Goal: Transaction & Acquisition: Download file/media

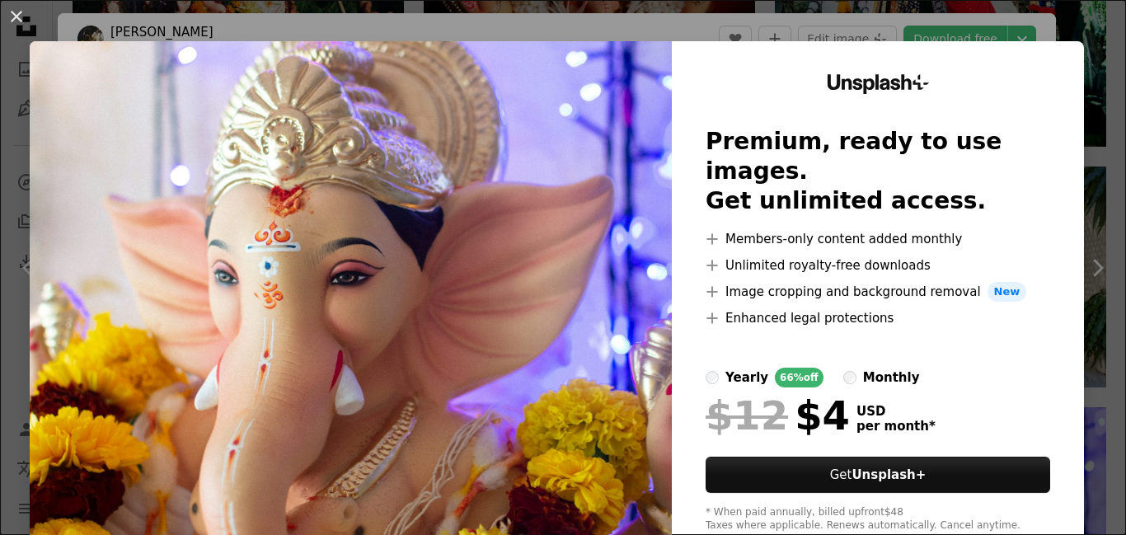
scroll to position [330, 0]
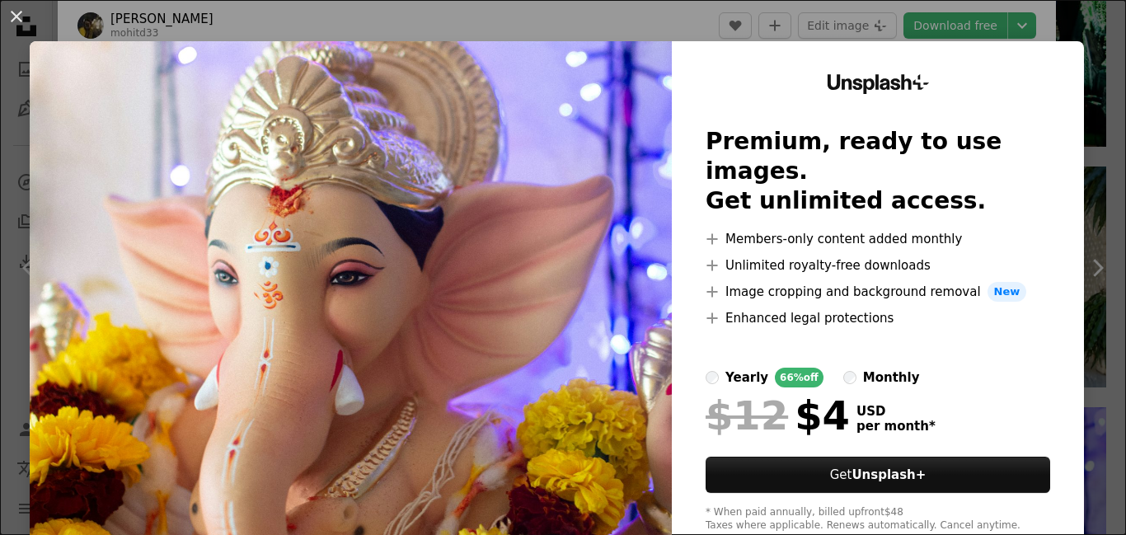
click at [859, 36] on div "An X shape Unsplash+ Premium, ready to use images. Get unlimited access. A plus…" at bounding box center [563, 267] width 1126 height 535
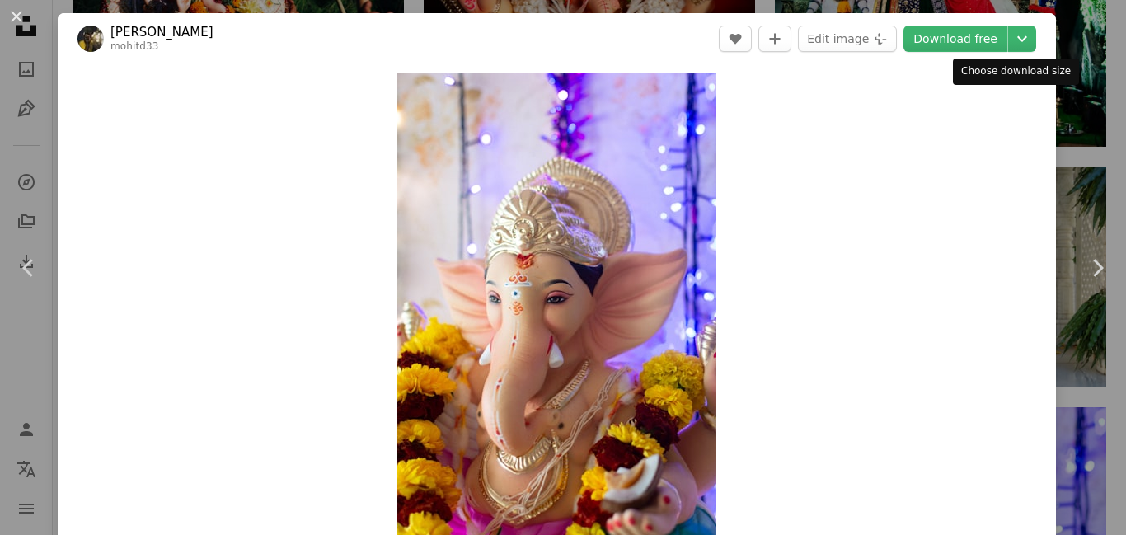
click at [1012, 75] on div "Choose download size" at bounding box center [1016, 72] width 126 height 26
click at [1038, 75] on div "Choose download size" at bounding box center [1016, 72] width 126 height 26
click at [951, 38] on link "Download free" at bounding box center [956, 39] width 104 height 26
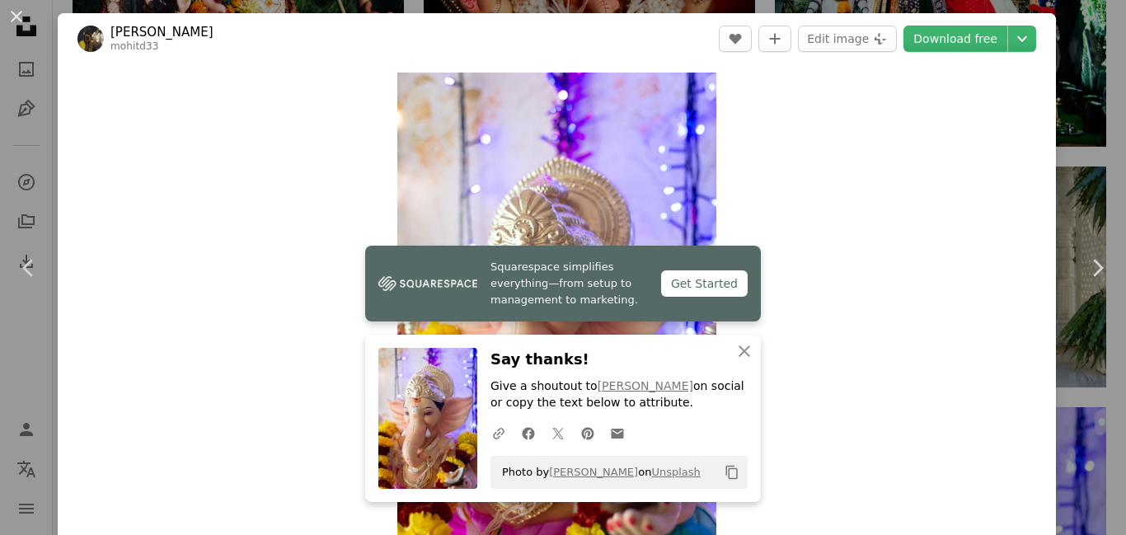
click at [824, 331] on div "Zoom in" at bounding box center [557, 312] width 999 height 496
click at [740, 360] on icon "An X shape" at bounding box center [745, 351] width 20 height 20
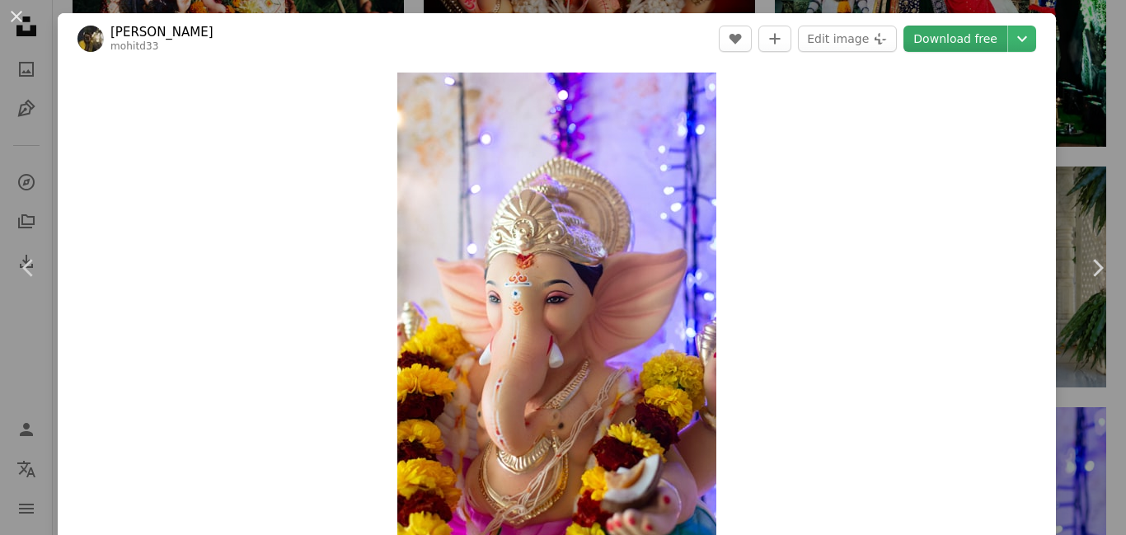
click at [938, 48] on link "Download free" at bounding box center [956, 39] width 104 height 26
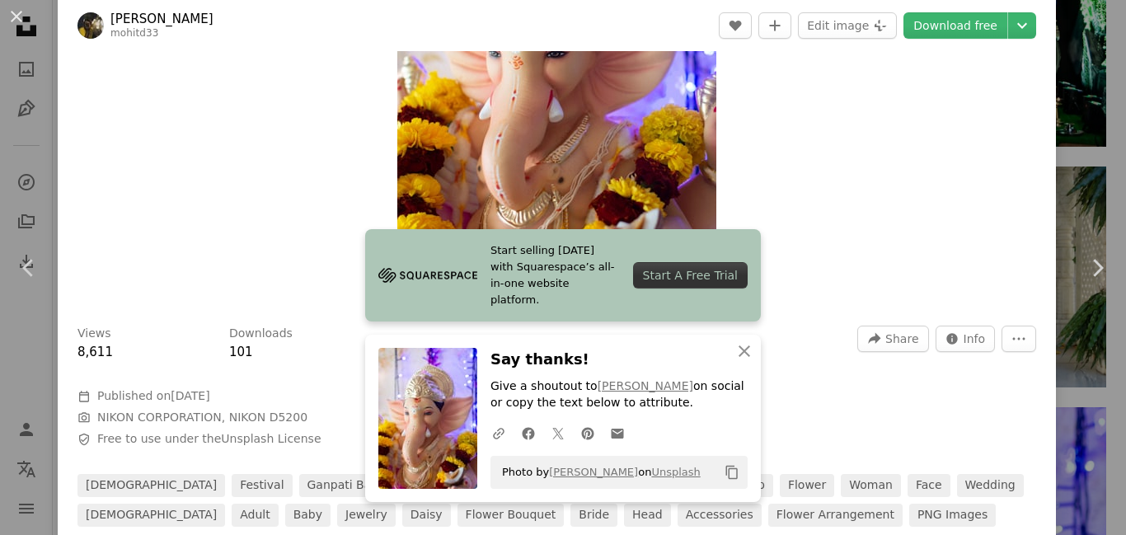
scroll to position [247, 0]
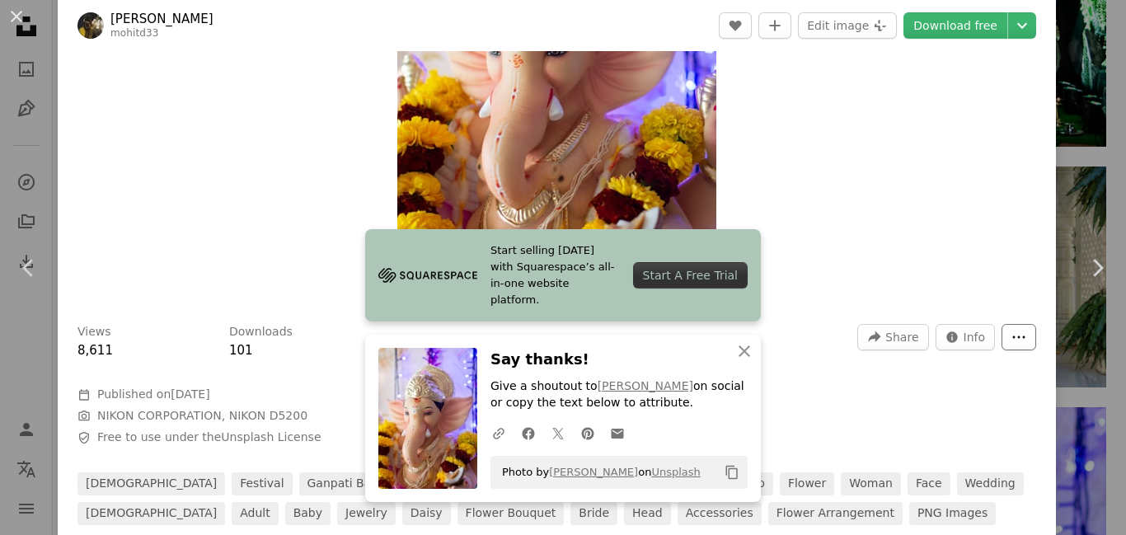
click at [1013, 337] on icon "More Actions" at bounding box center [1019, 337] width 12 height 2
click at [928, 214] on dialog "An X shape Chevron left Chevron right Start selling [DATE] with Squarespace’s a…" at bounding box center [563, 267] width 1126 height 535
click at [739, 348] on icon "button" at bounding box center [745, 352] width 12 height 12
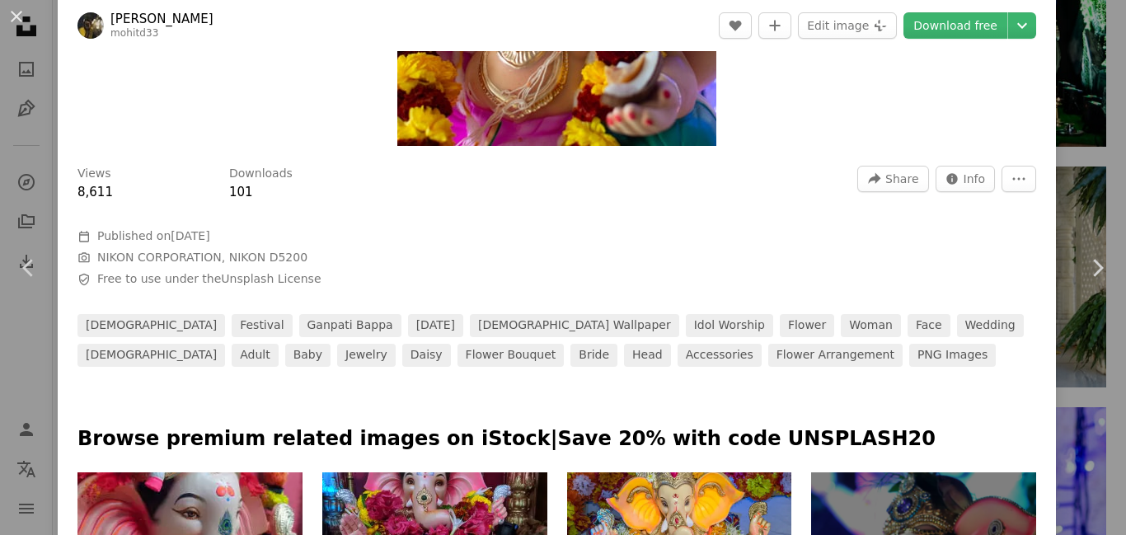
scroll to position [412, 0]
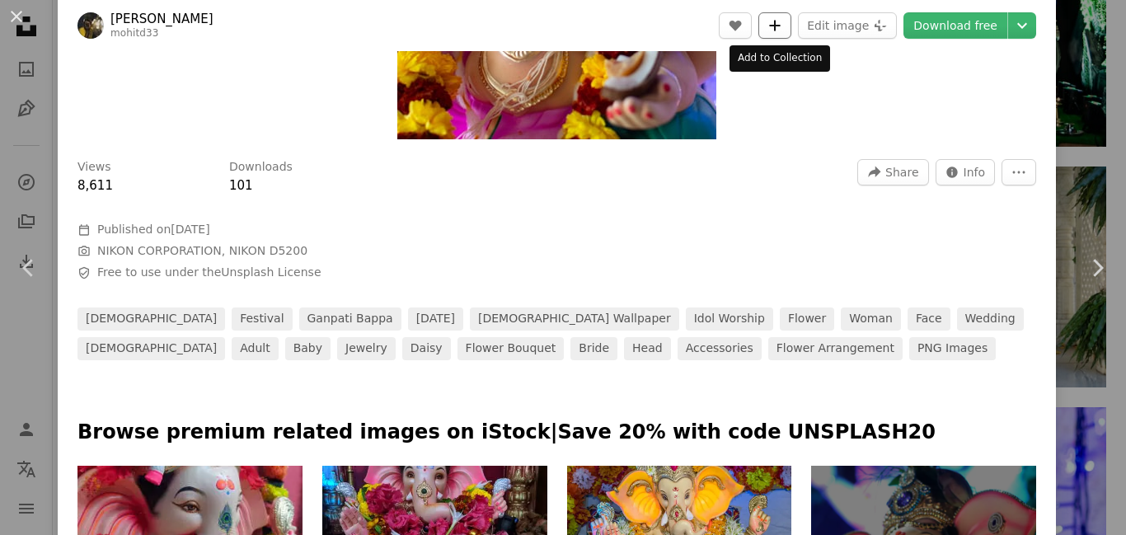
click at [765, 31] on button "A plus sign" at bounding box center [775, 25] width 33 height 26
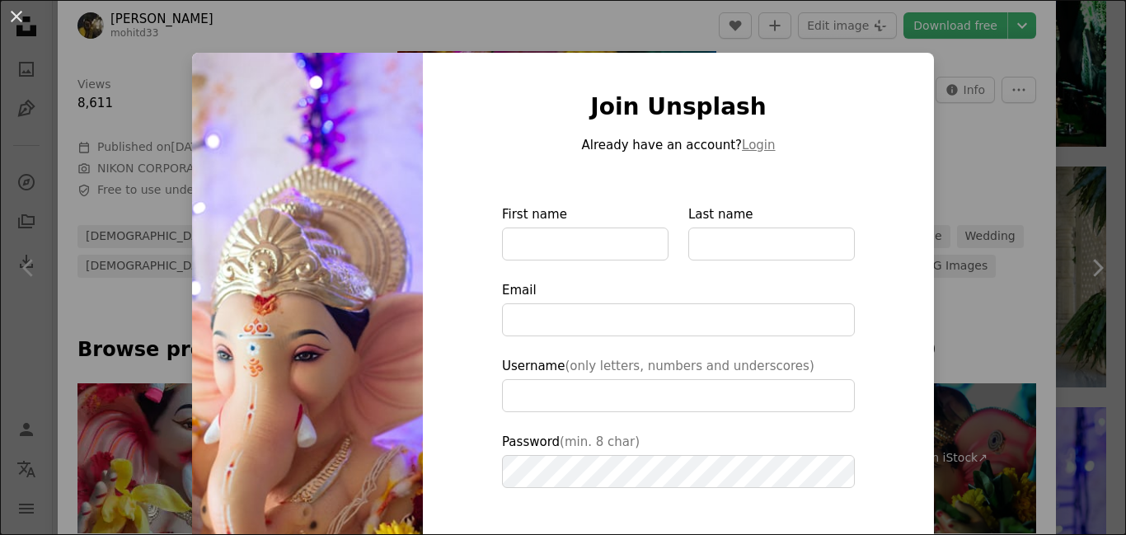
click at [974, 172] on div "An X shape Join Unsplash Already have an account? Login First name Last name Em…" at bounding box center [563, 267] width 1126 height 535
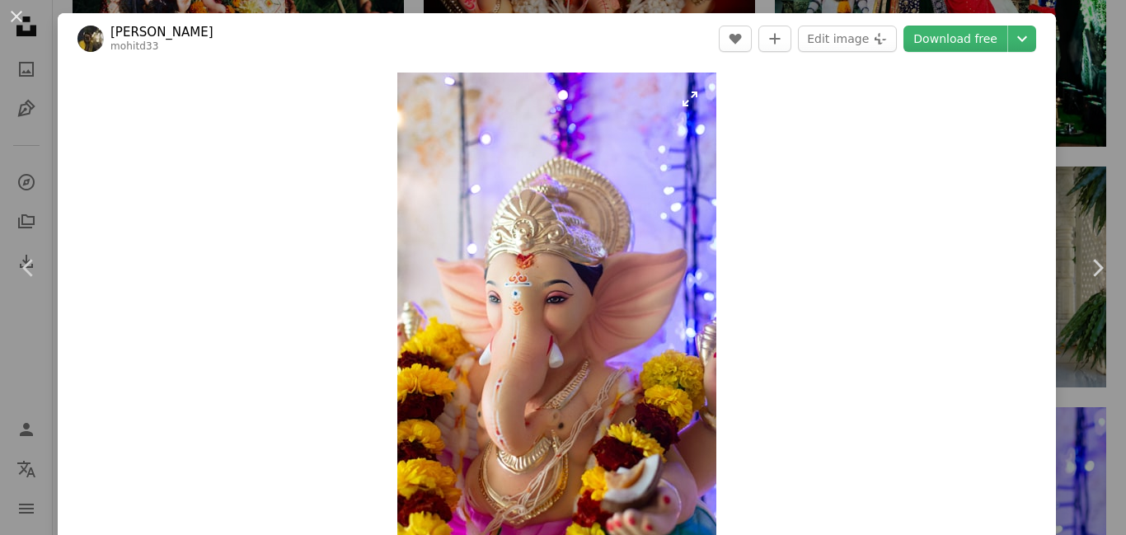
click at [569, 238] on img "Zoom in on this image" at bounding box center [556, 312] width 319 height 479
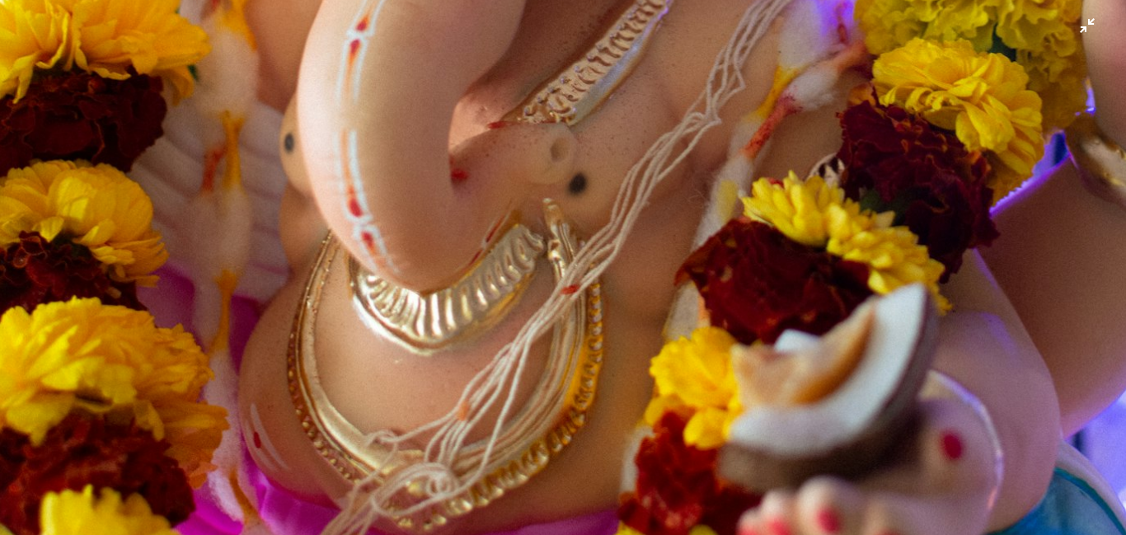
scroll to position [1036, 0]
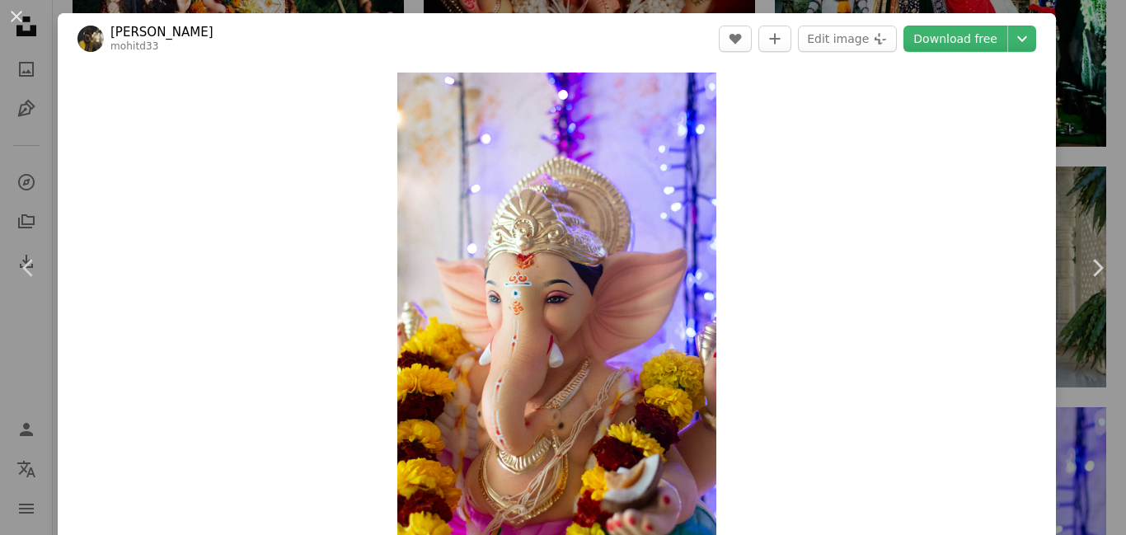
scroll to position [16, 0]
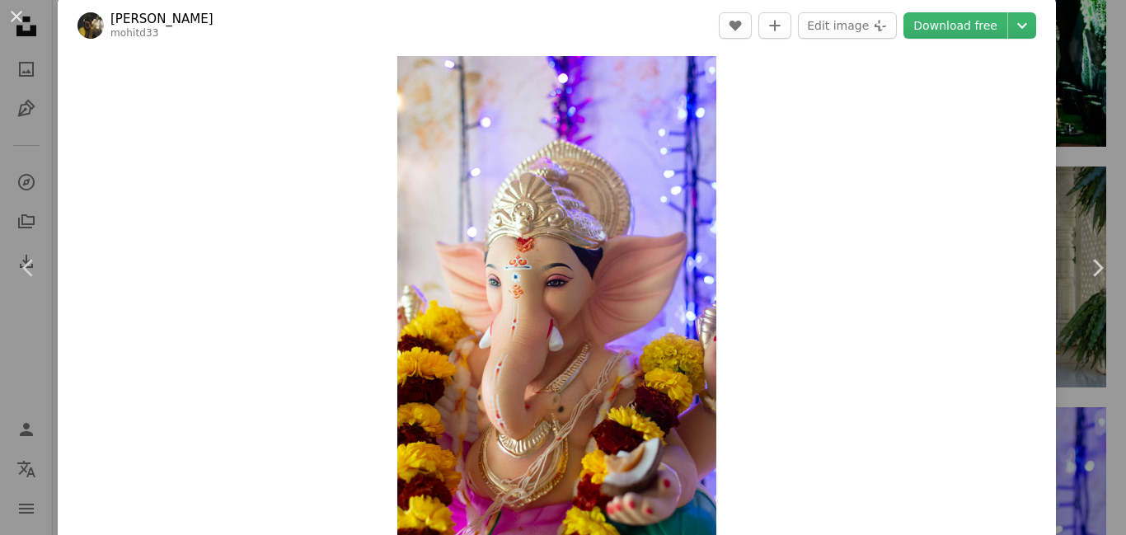
click at [1072, 30] on div "An X shape Chevron left Chevron right [PERSON_NAME] mohitd33 A heart A plus sig…" at bounding box center [563, 267] width 1126 height 535
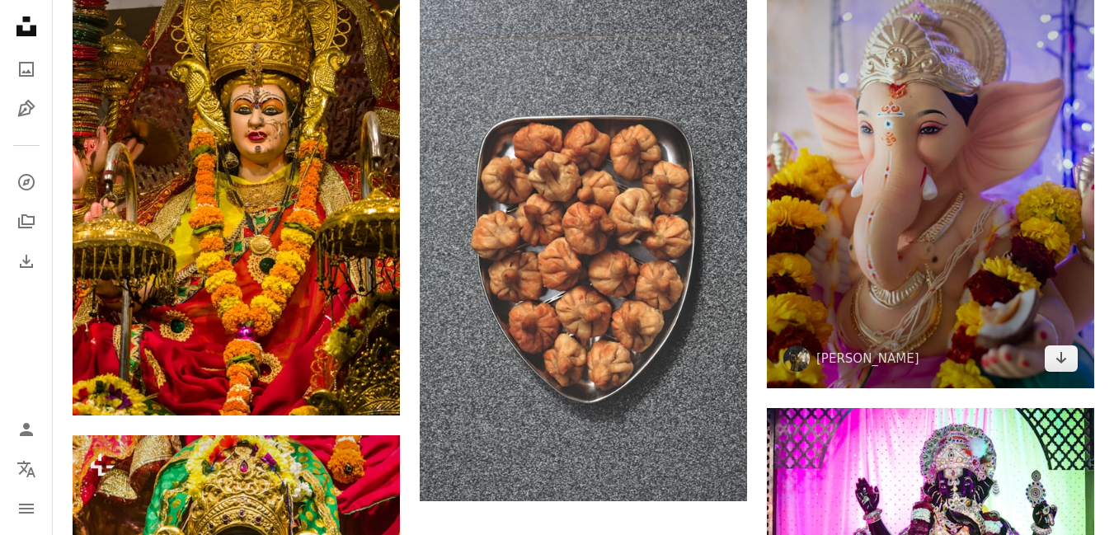
click at [1040, 138] on img at bounding box center [930, 143] width 327 height 491
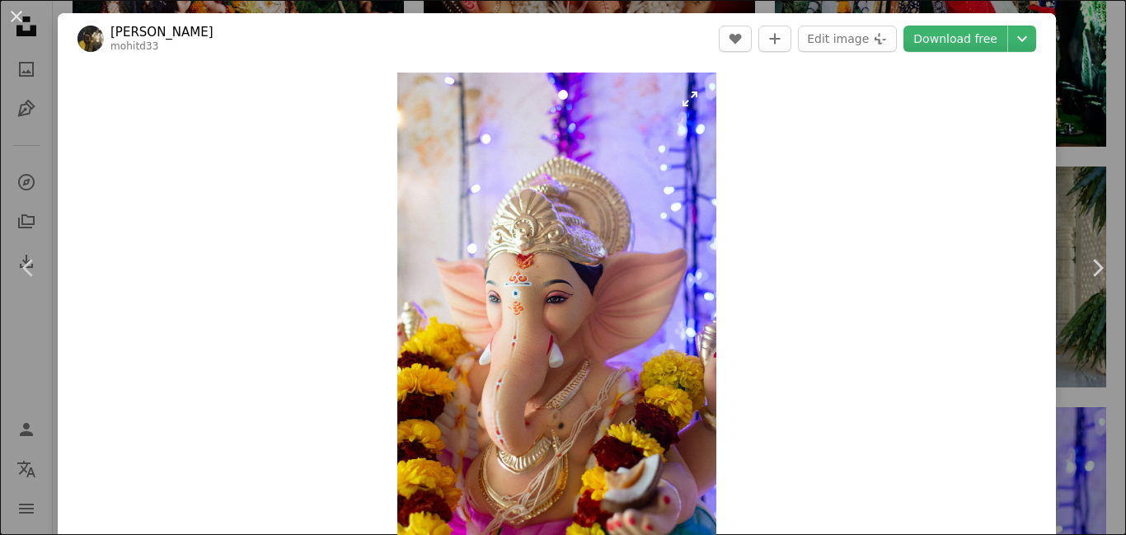
click at [541, 195] on img "Zoom in on this image" at bounding box center [556, 312] width 319 height 479
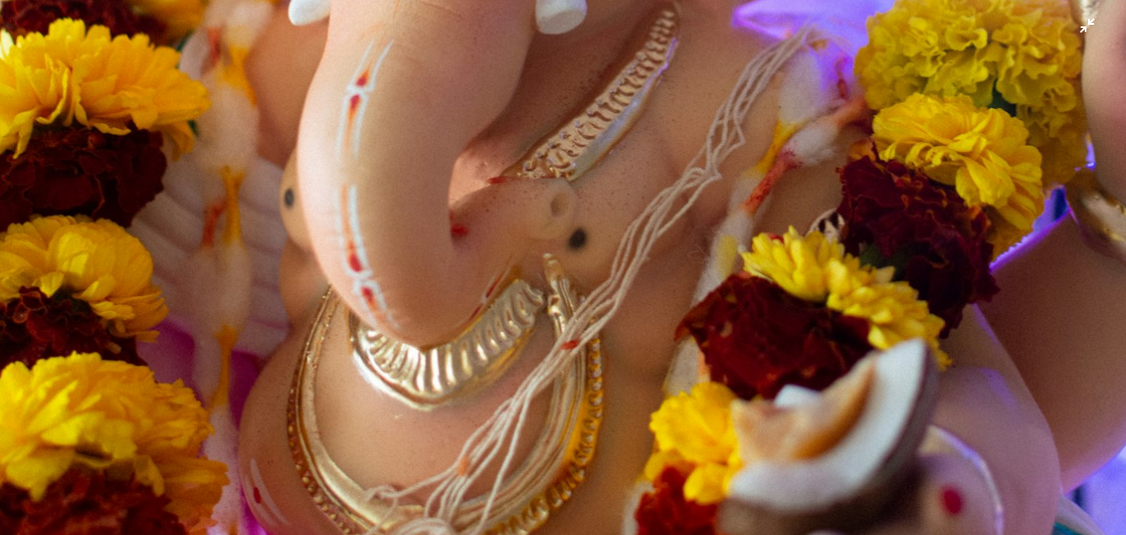
scroll to position [1118, 0]
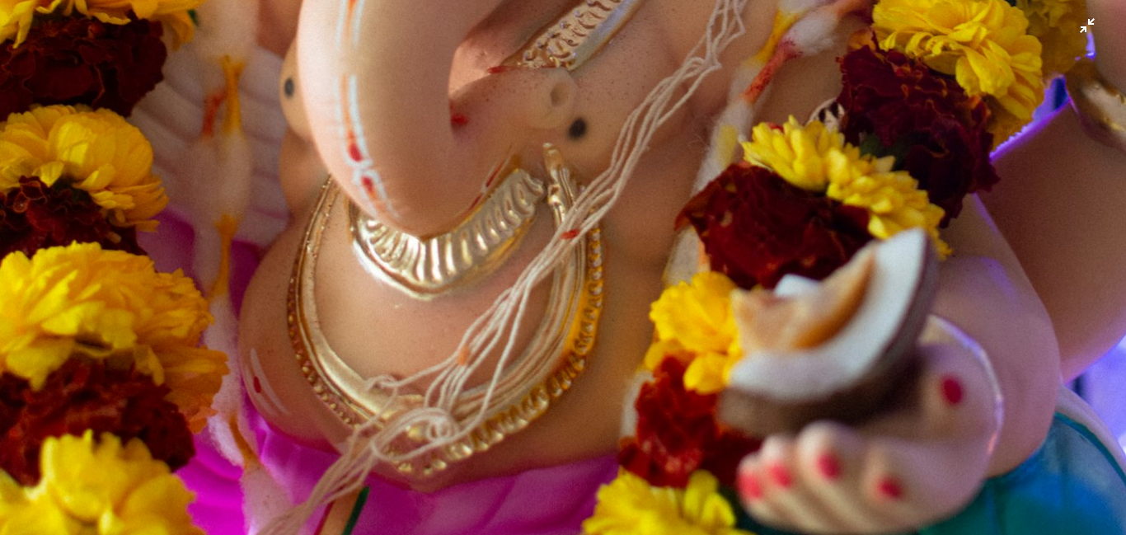
drag, startPoint x: 628, startPoint y: 56, endPoint x: 633, endPoint y: 104, distance: 48.1
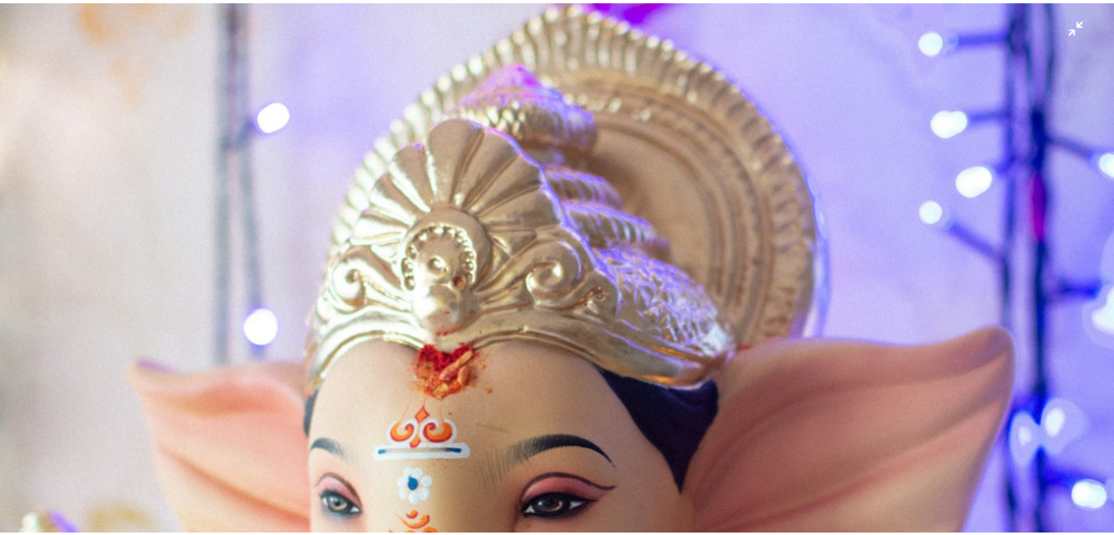
scroll to position [0, 0]
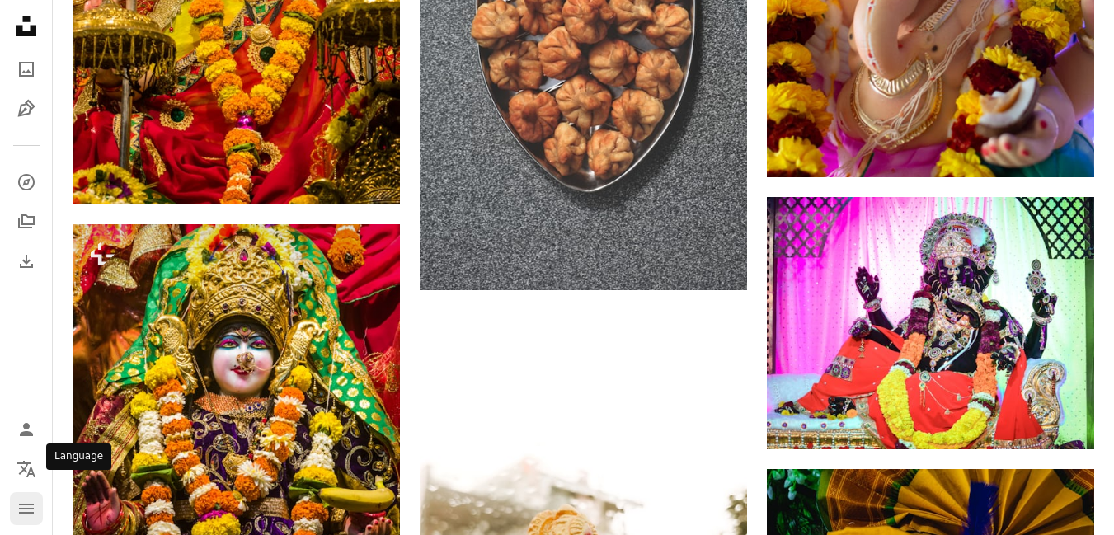
scroll to position [43640, 0]
